Goal: Book appointment/travel/reservation

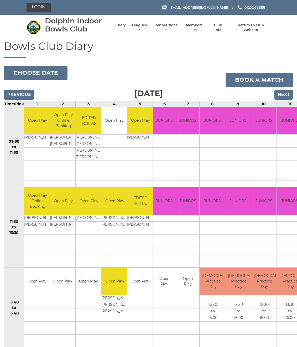
click at [24, 93] on input "Previous" at bounding box center [19, 95] width 30 height 10
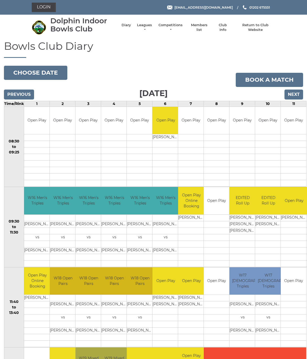
click at [303, 92] on input "Next" at bounding box center [294, 95] width 19 height 10
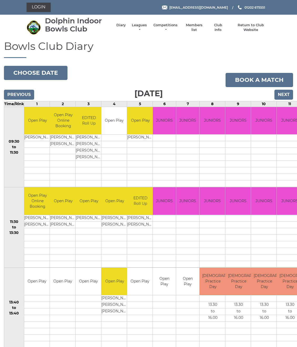
click at [288, 92] on input "Next" at bounding box center [283, 95] width 19 height 10
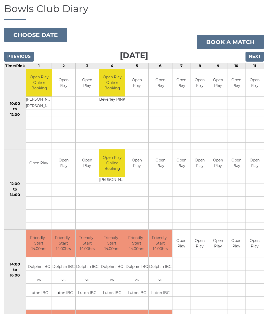
scroll to position [37, 0]
